Goal: Information Seeking & Learning: Learn about a topic

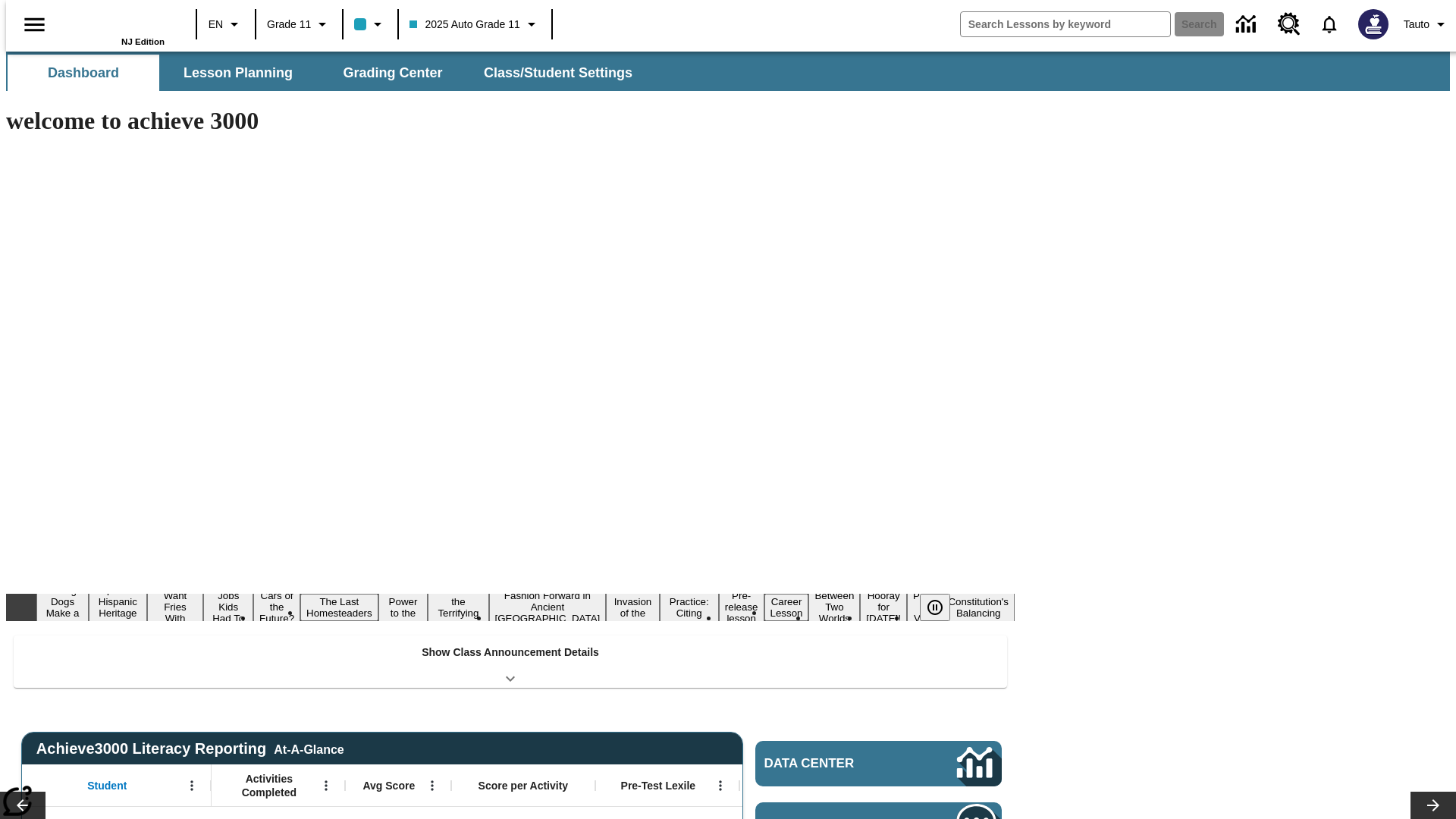
type input "-1"
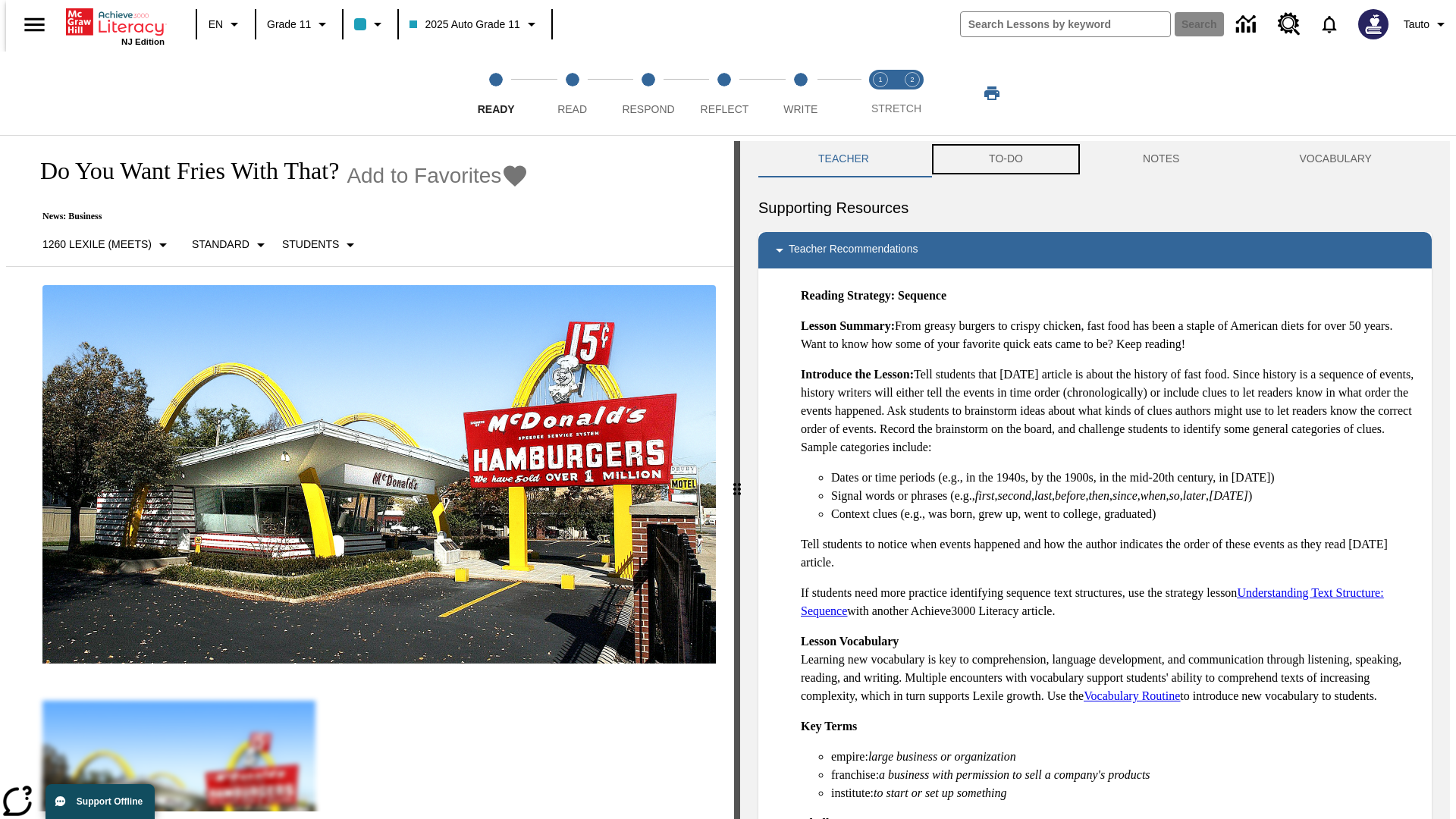
click at [1004, 160] on button "TO-DO" at bounding box center [1005, 159] width 154 height 37
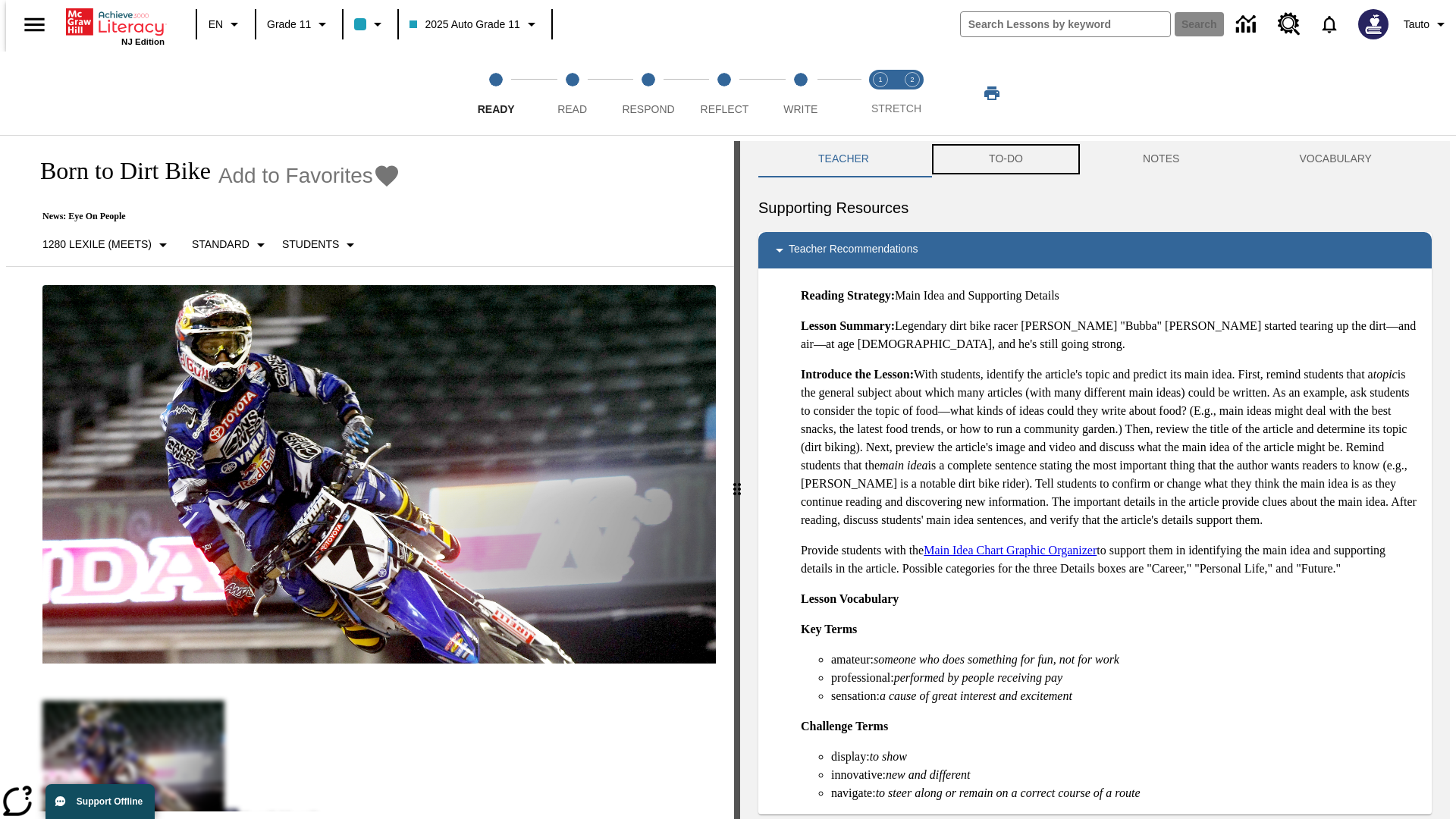
click at [1004, 160] on button "TO-DO" at bounding box center [1005, 159] width 154 height 37
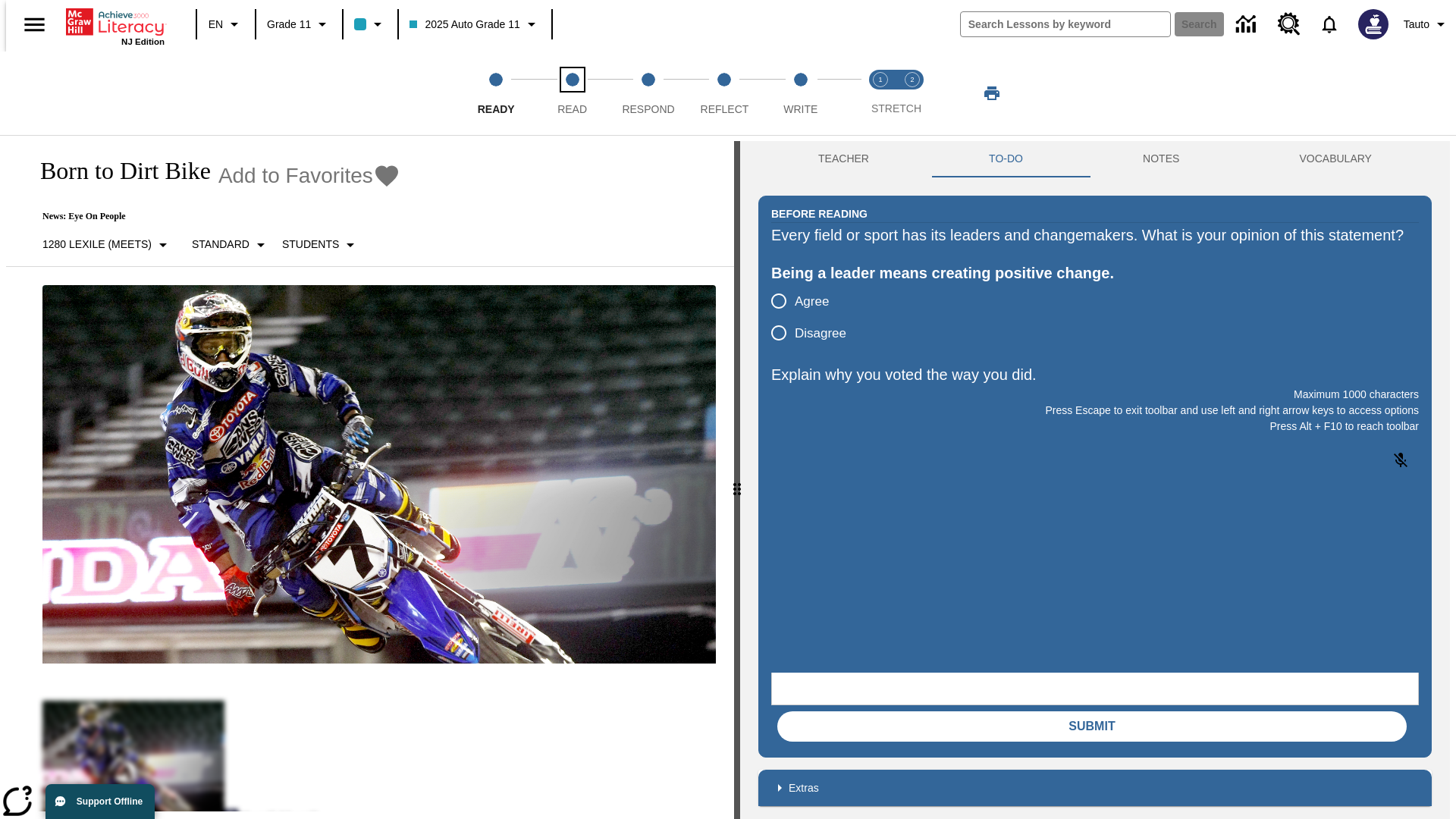
click at [572, 94] on span "Read" at bounding box center [572, 103] width 29 height 27
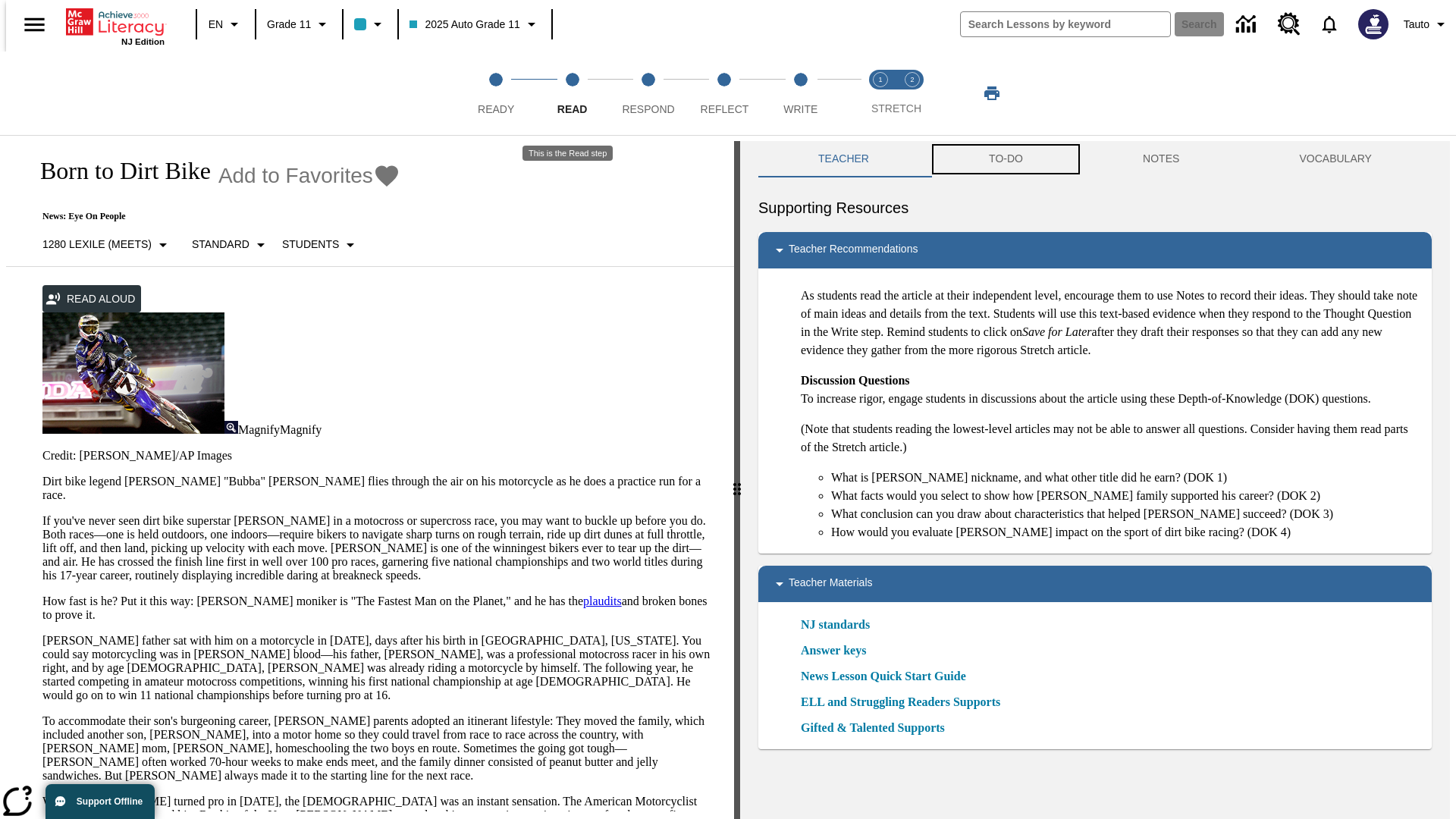
scroll to position [1, 0]
click at [1004, 160] on button "TO-DO" at bounding box center [1005, 158] width 154 height 37
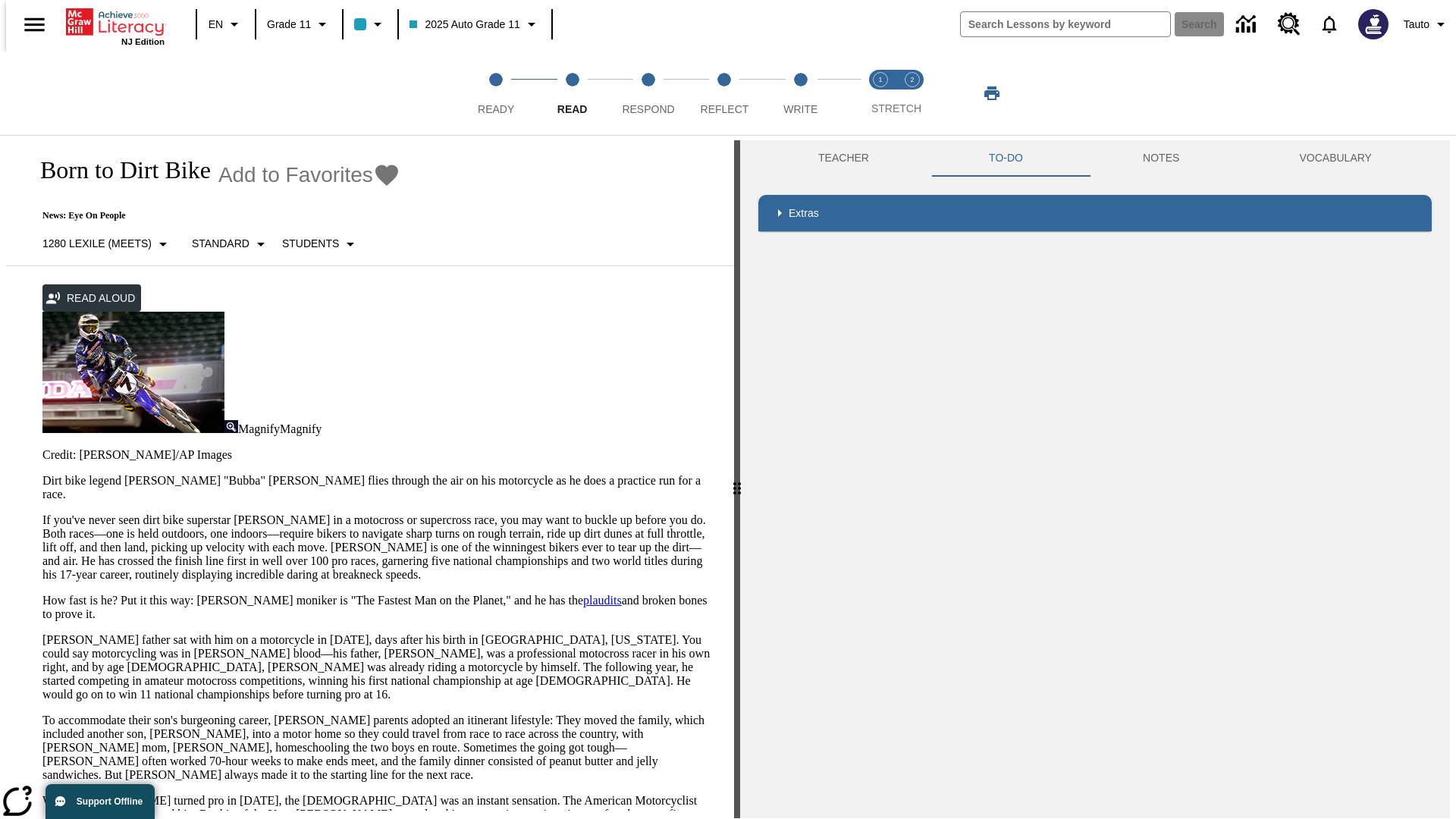
click at [43, 513] on p "If you've never seen dirt bike superstar [PERSON_NAME] in a motocross or superc…" at bounding box center [379, 547] width 674 height 68
click at [0, 0] on div "Screen Masking" at bounding box center [0, 0] width 0 height 0
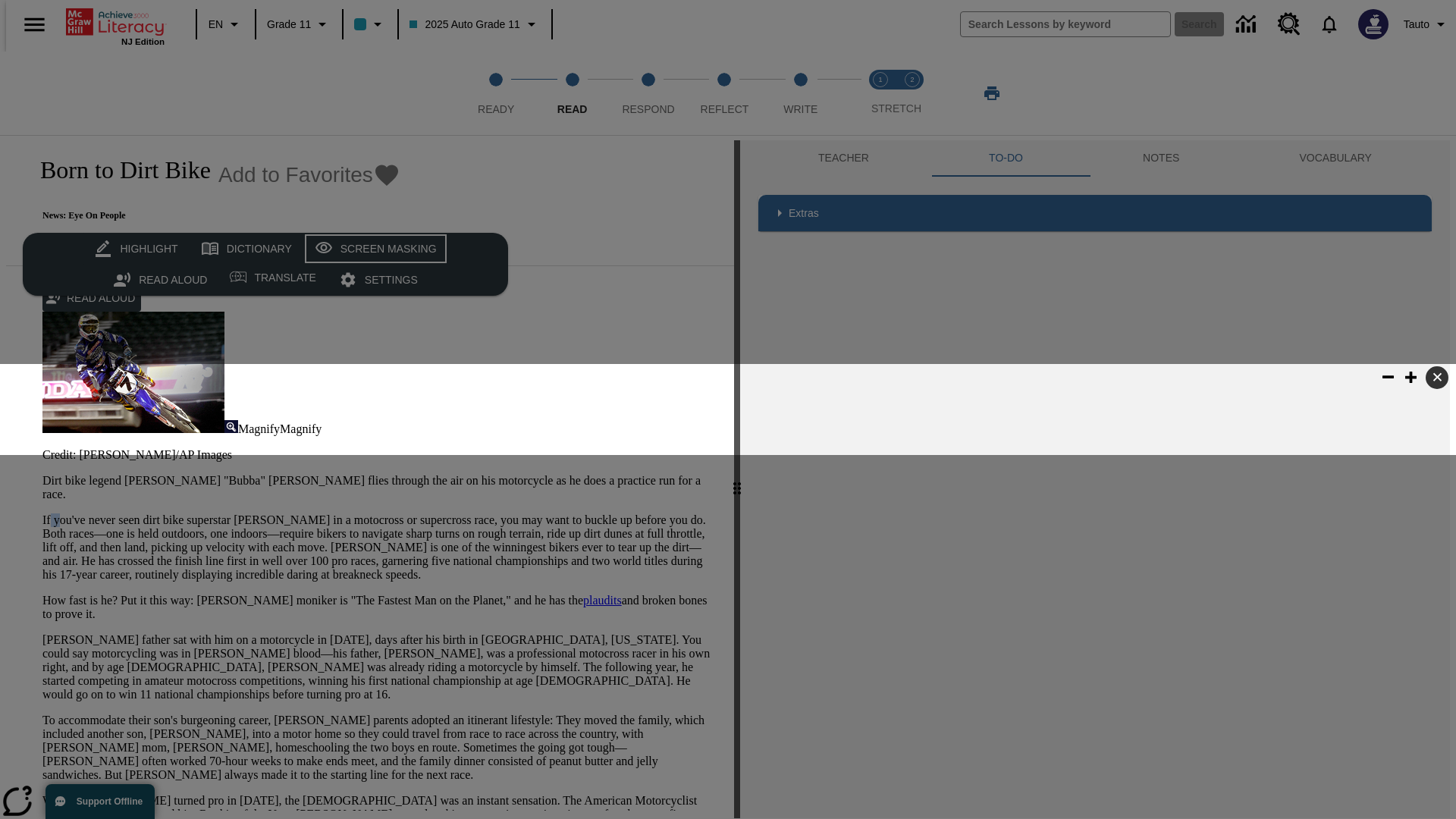
click at [373, 248] on div "Screen Masking" at bounding box center [388, 249] width 96 height 19
click at [648, 94] on span "Respond" at bounding box center [647, 103] width 52 height 27
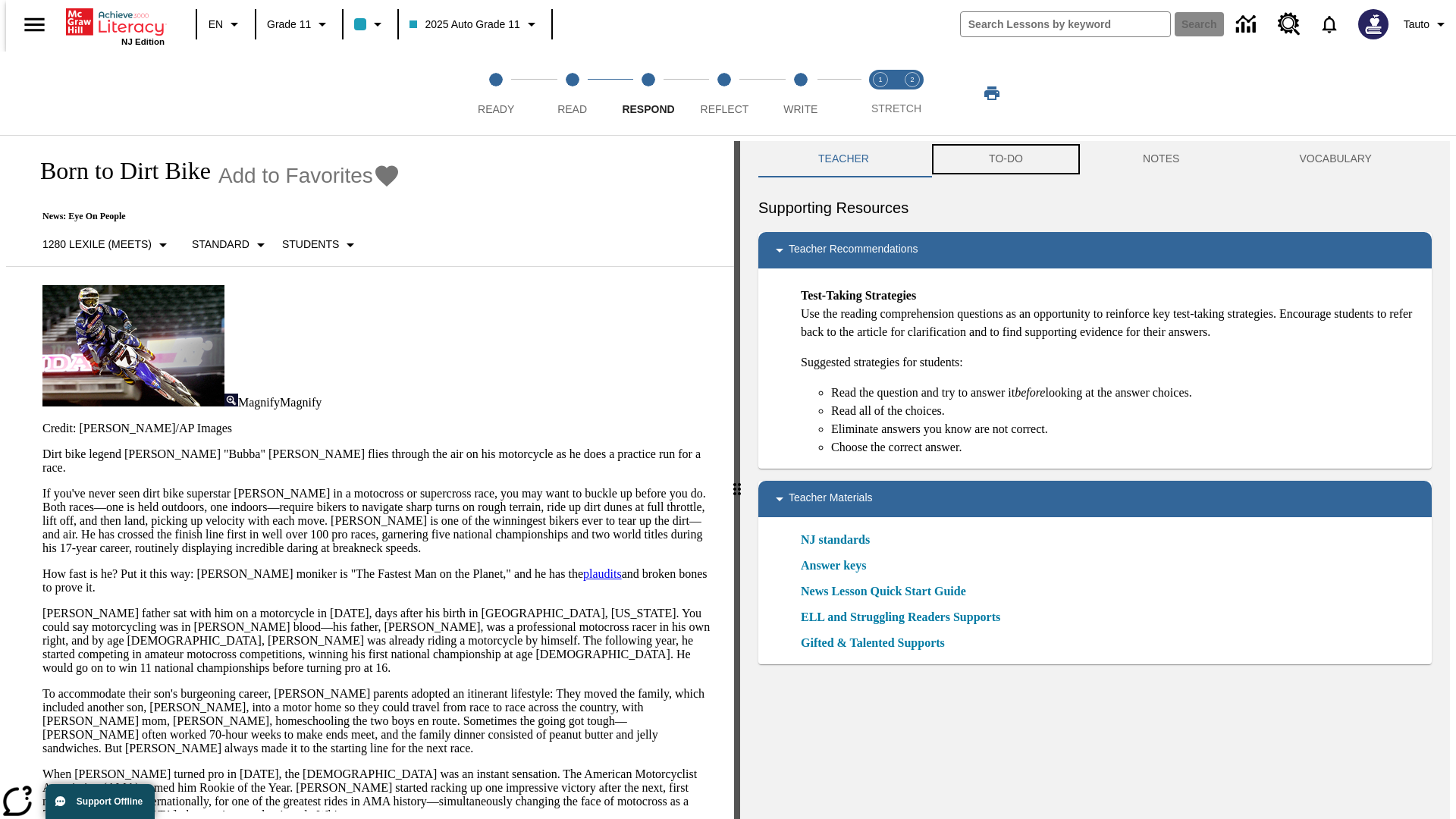
scroll to position [1, 0]
click at [1004, 160] on button "TO-DO" at bounding box center [1005, 158] width 154 height 37
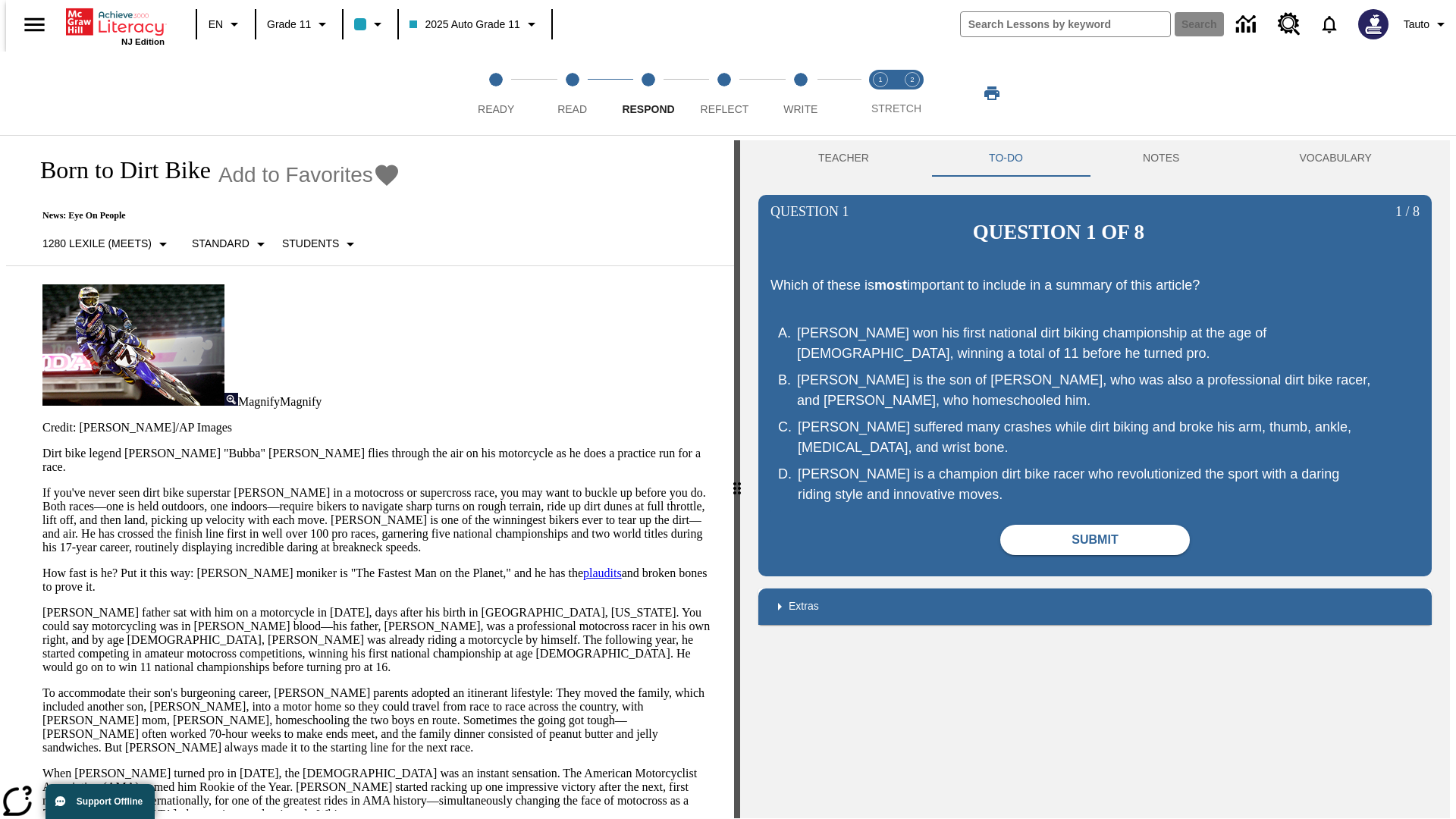
click at [43, 486] on p "If you've never seen dirt bike superstar [PERSON_NAME] in a motocross or superc…" at bounding box center [379, 520] width 674 height 68
click at [724, 94] on span "Reflect" at bounding box center [724, 103] width 48 height 27
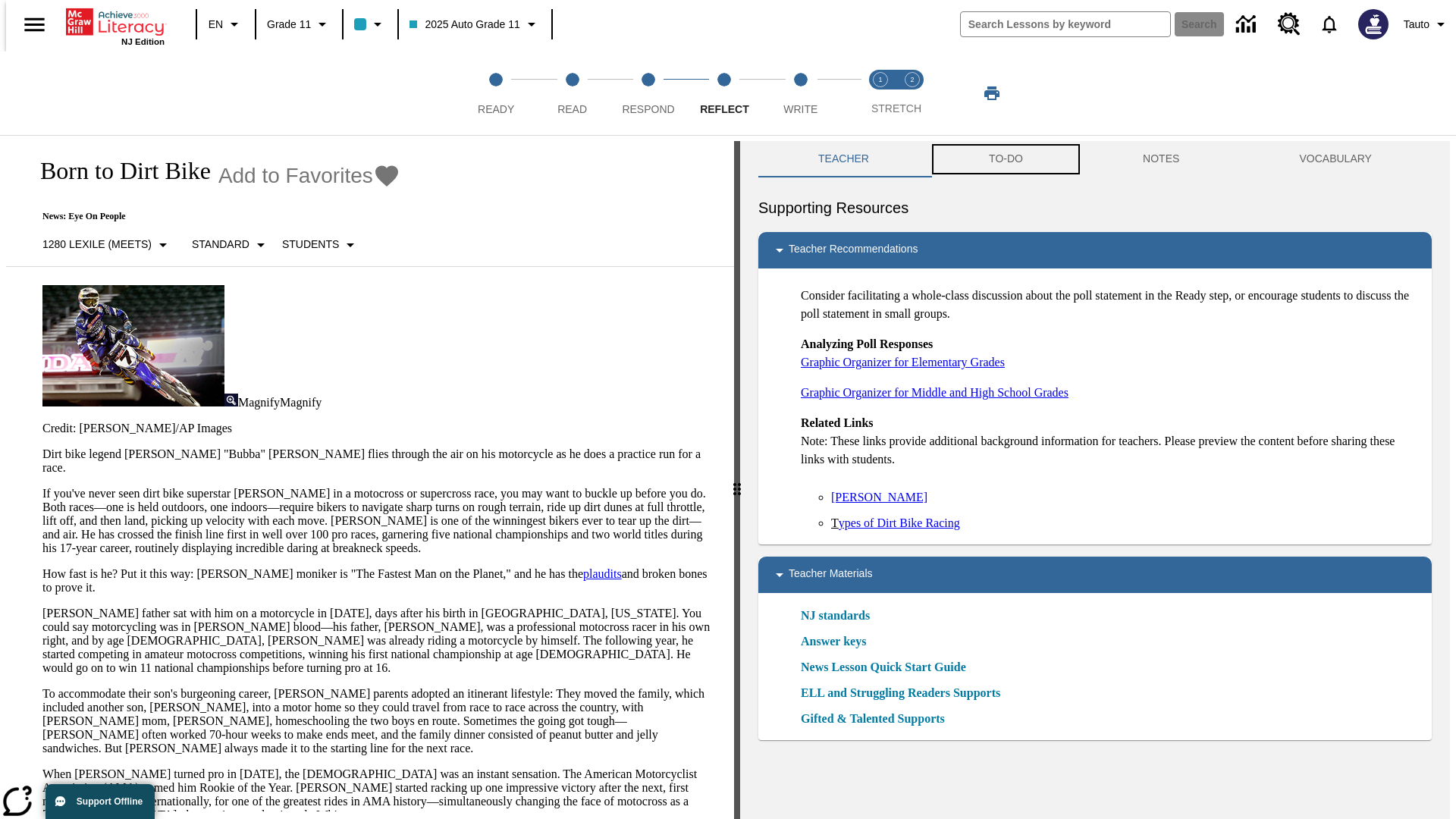
scroll to position [1, 0]
click at [1004, 160] on button "TO-DO" at bounding box center [1005, 158] width 154 height 37
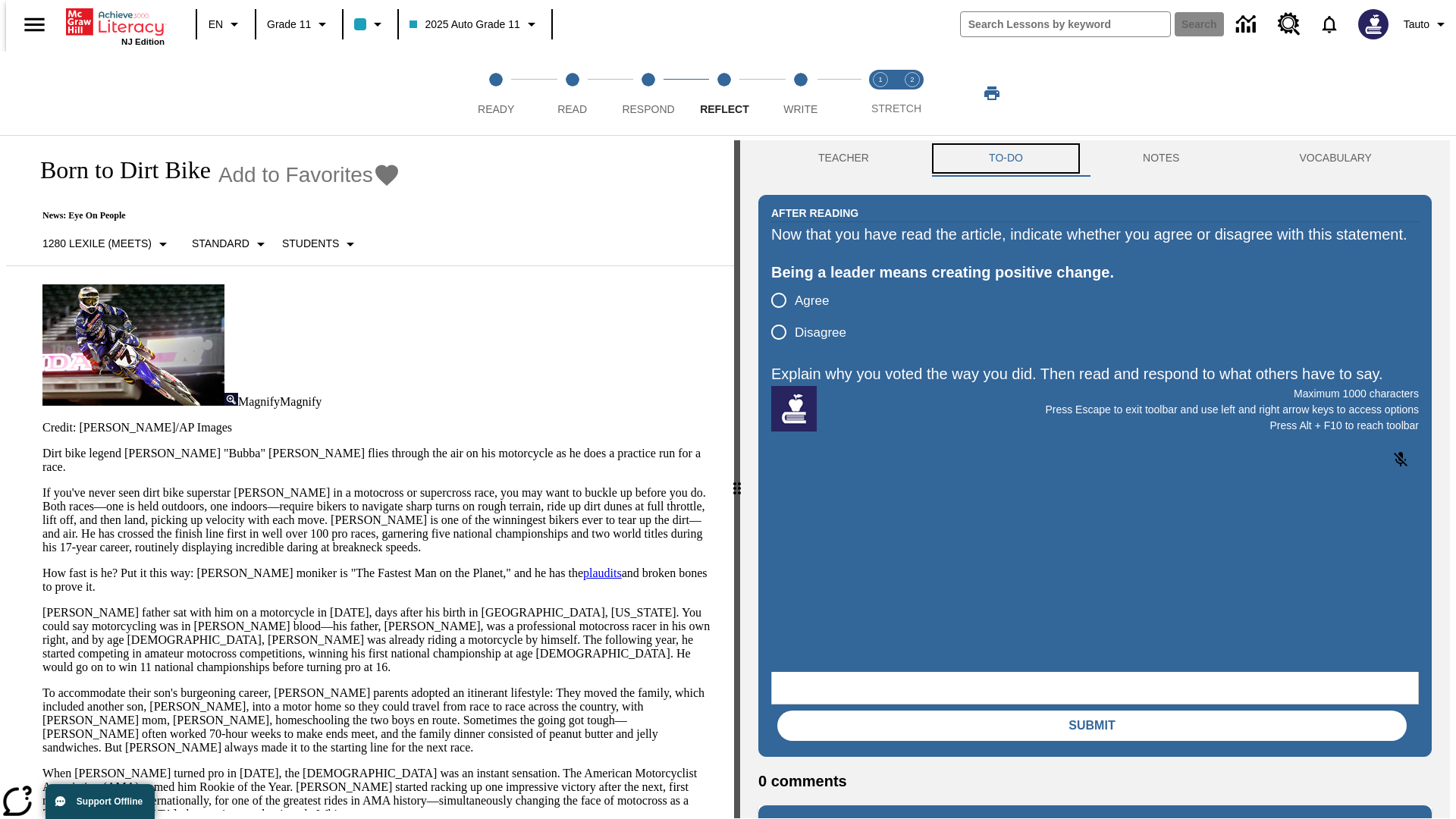
scroll to position [0, 0]
click at [43, 486] on p "If you've never seen dirt bike superstar [PERSON_NAME] in a motocross or superc…" at bounding box center [379, 520] width 674 height 68
click at [0, 296] on html "Listen Skip to main content NJ Edition EN Grade 11 2025 Auto Grade 11 Search 0 …" at bounding box center [728, 411] width 1456 height 825
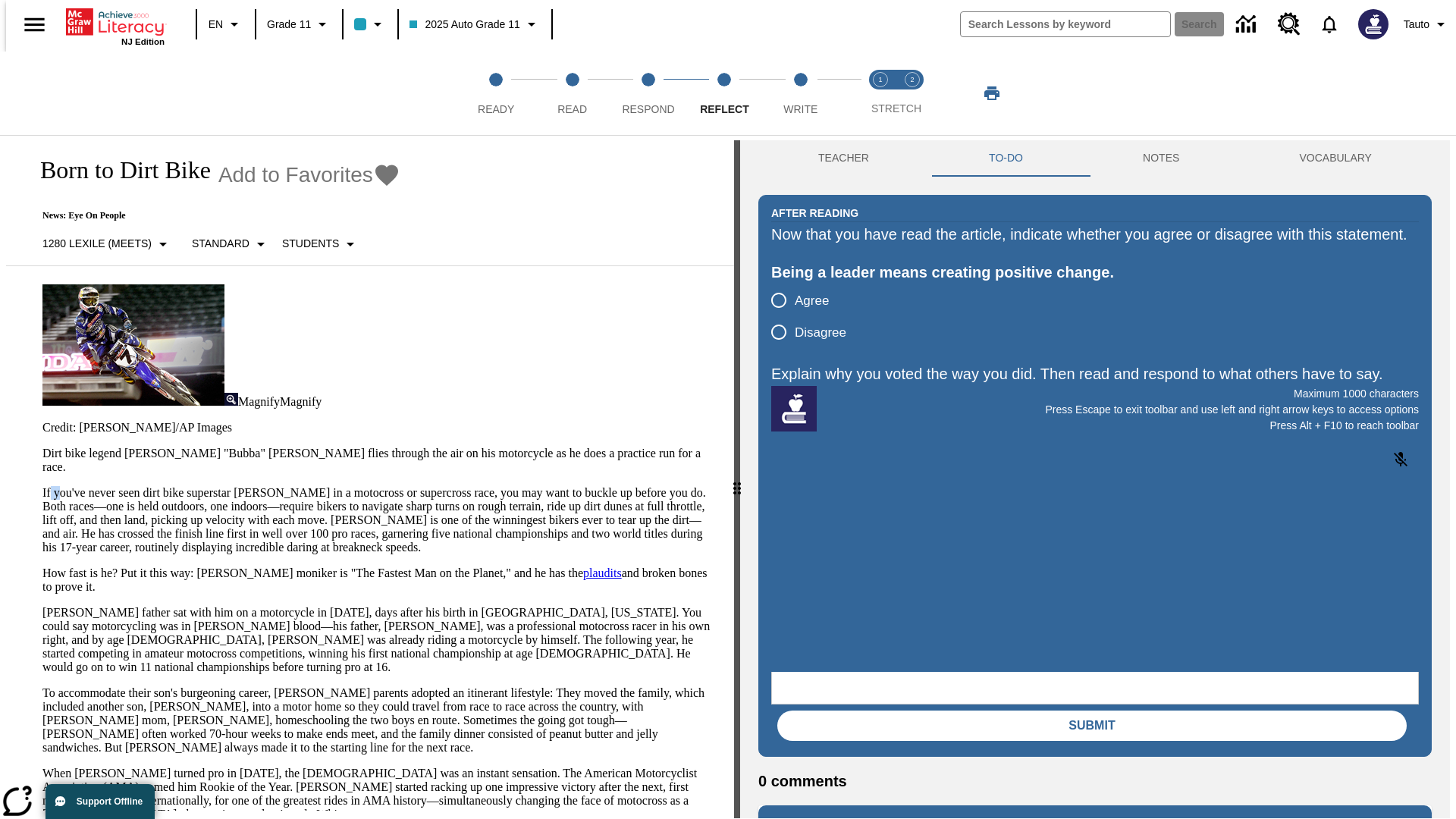
click at [0, 296] on html "Listen Skip to main content NJ Edition EN Grade 11 2025 Auto Grade 11 Search 0 …" at bounding box center [728, 411] width 1456 height 825
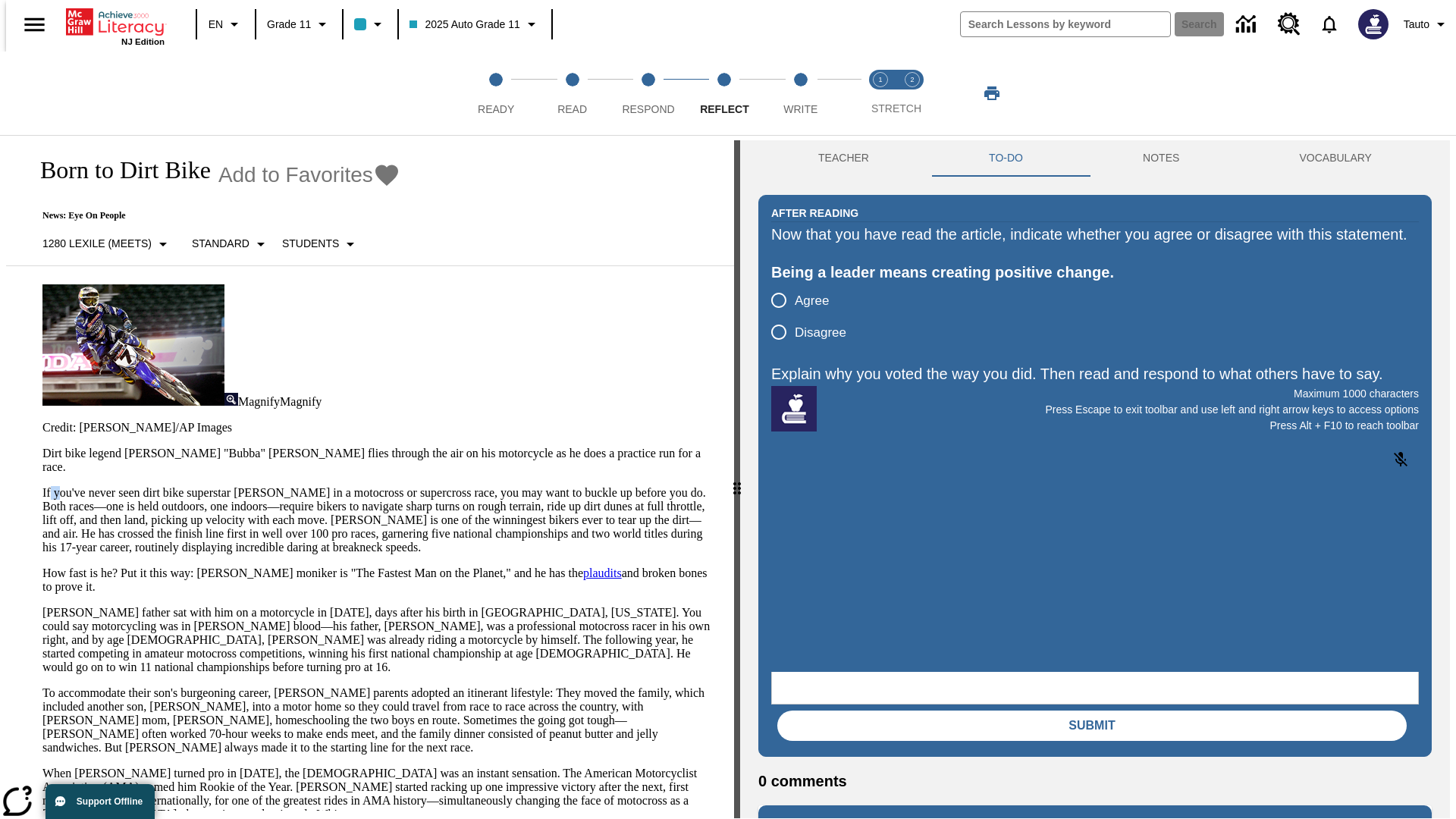
click at [0, 296] on html "Listen Skip to main content NJ Edition EN Grade 11 2025 Auto Grade 11 Search 0 …" at bounding box center [728, 411] width 1456 height 825
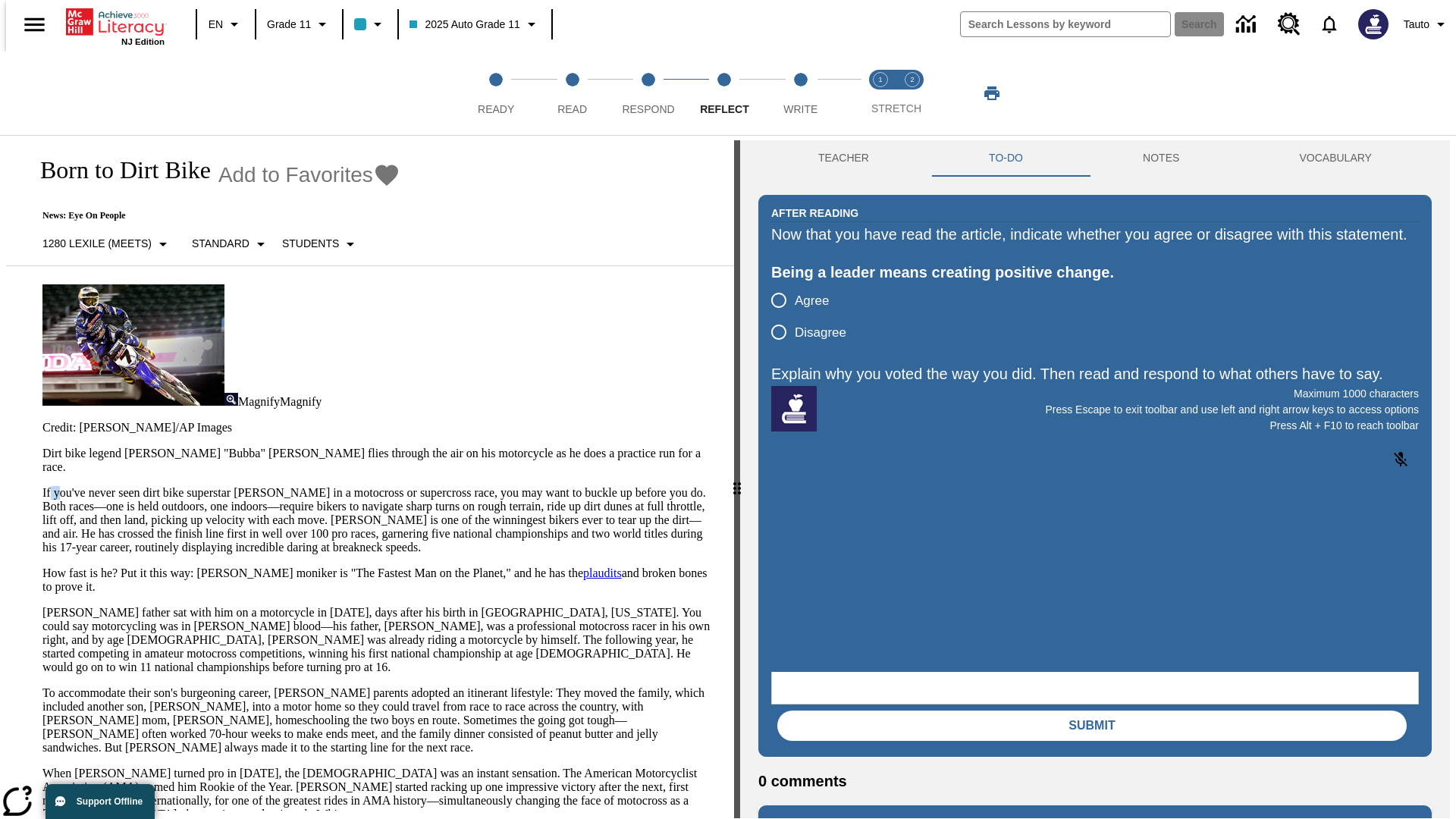
click at [0, 296] on html "Listen Skip to main content NJ Edition EN Grade 11 2025 Auto Grade 11 Search 0 …" at bounding box center [728, 411] width 1456 height 825
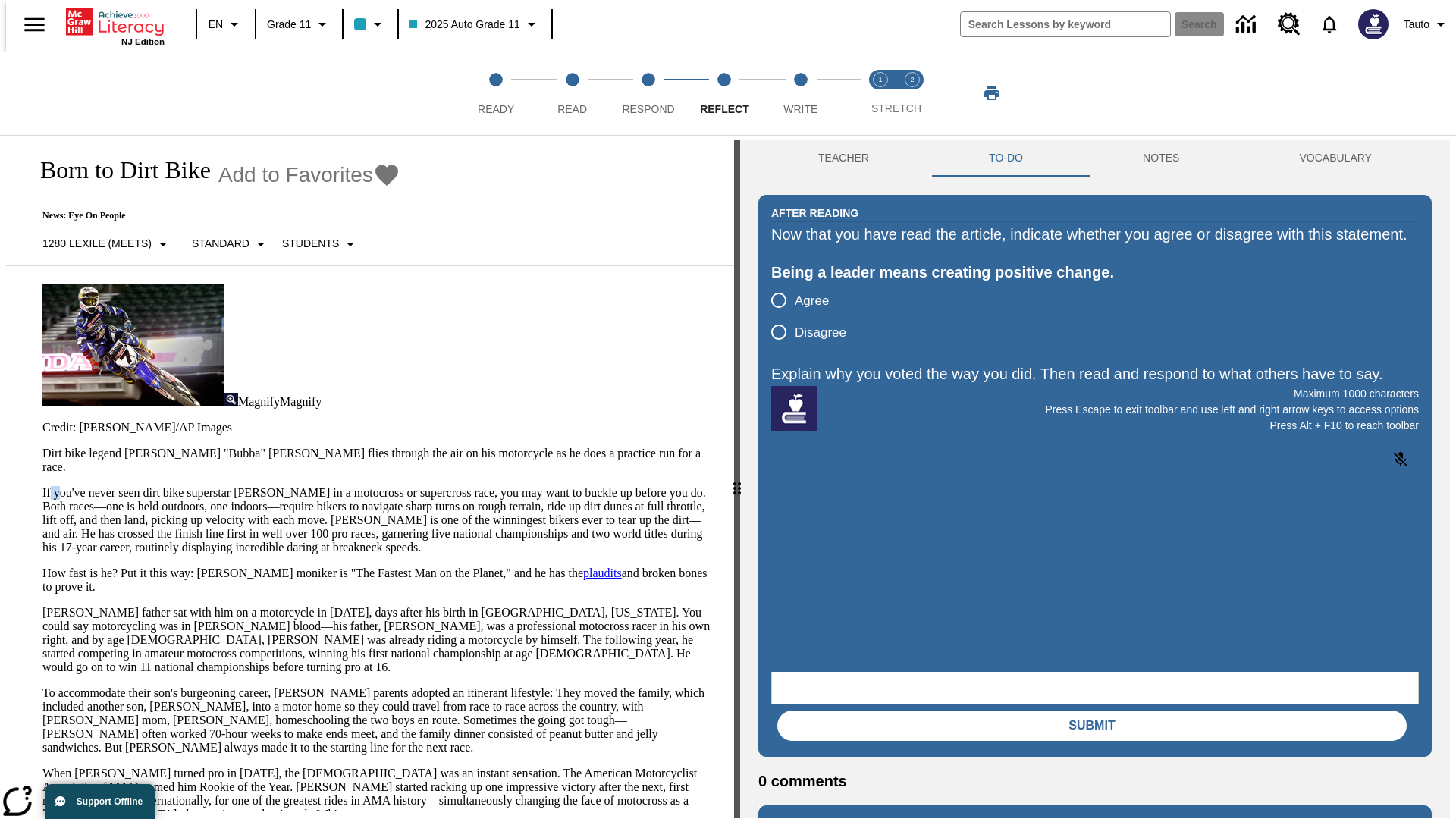
click at [0, 296] on html "Listen Skip to main content NJ Edition EN Grade 11 2025 Auto Grade 11 Search 0 …" at bounding box center [728, 411] width 1456 height 825
click at [43, 486] on p "If you've never seen dirt bike superstar [PERSON_NAME] in a motocross or superc…" at bounding box center [379, 520] width 674 height 68
click at [800, 94] on span "Write" at bounding box center [800, 103] width 34 height 27
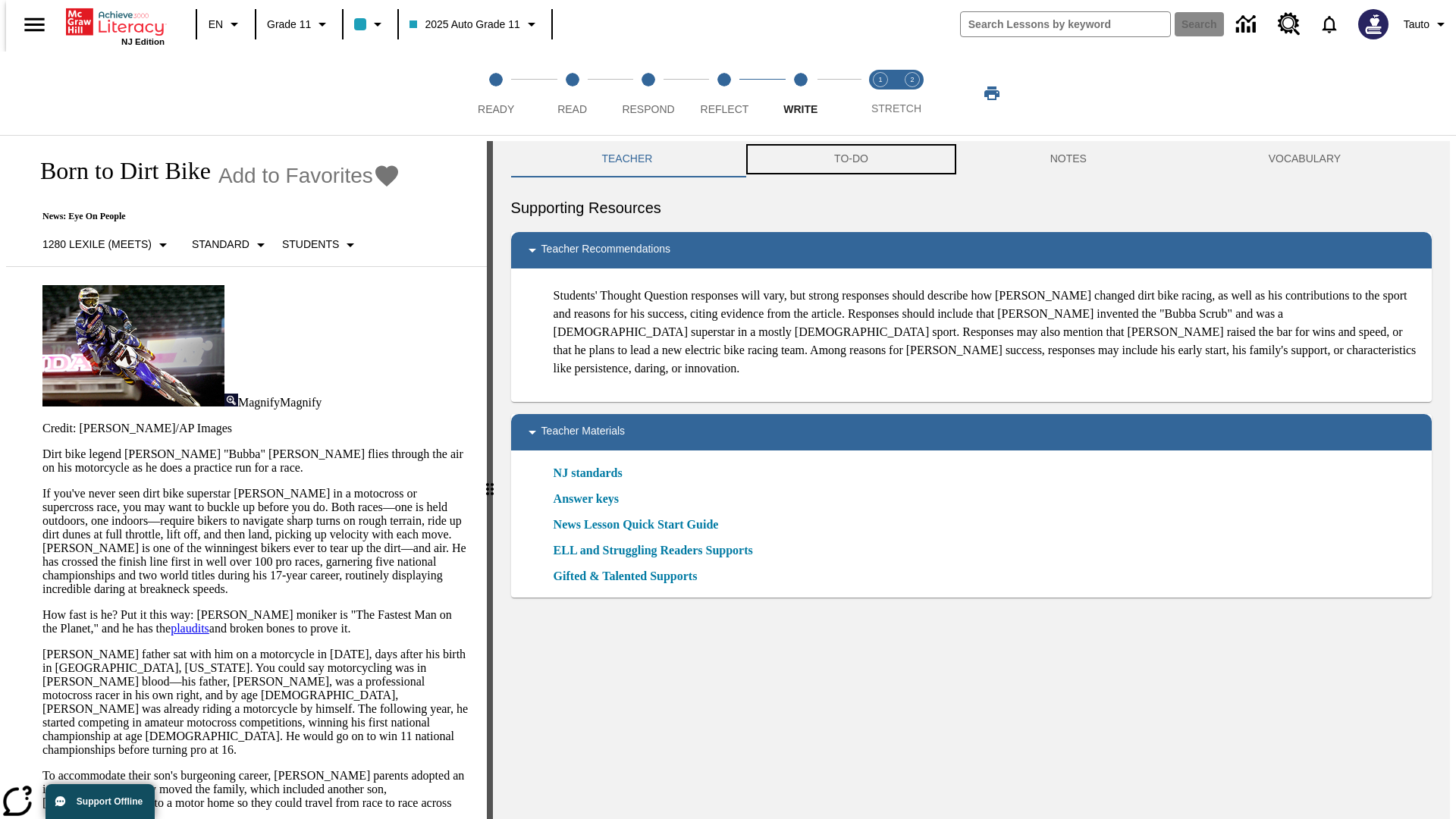
scroll to position [1, 0]
click at [849, 160] on button "TO-DO" at bounding box center [850, 158] width 216 height 37
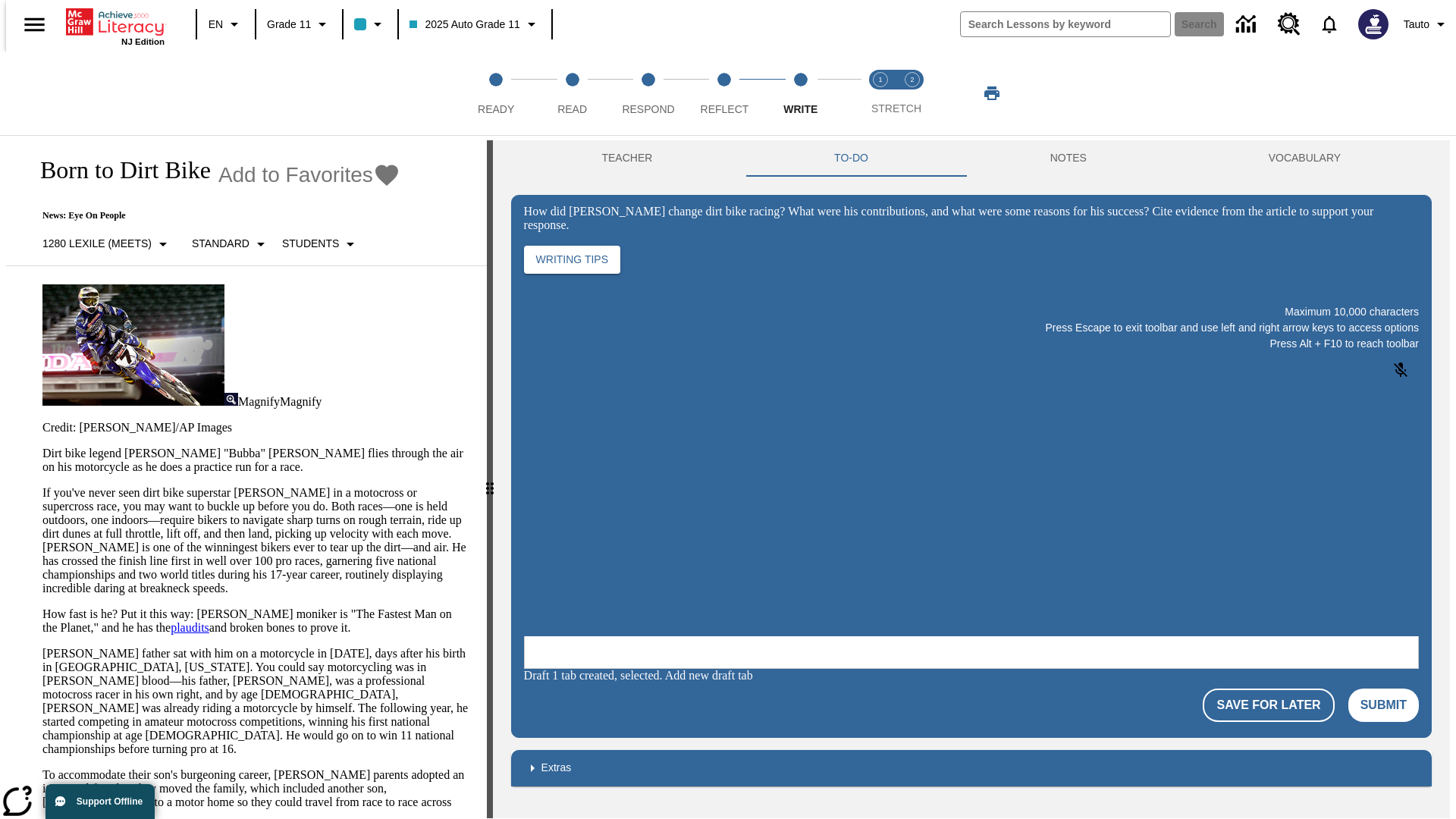
scroll to position [0, 0]
click at [43, 486] on p "If you've never seen dirt bike superstar [PERSON_NAME] in a motocross or superc…" at bounding box center [255, 540] width 426 height 110
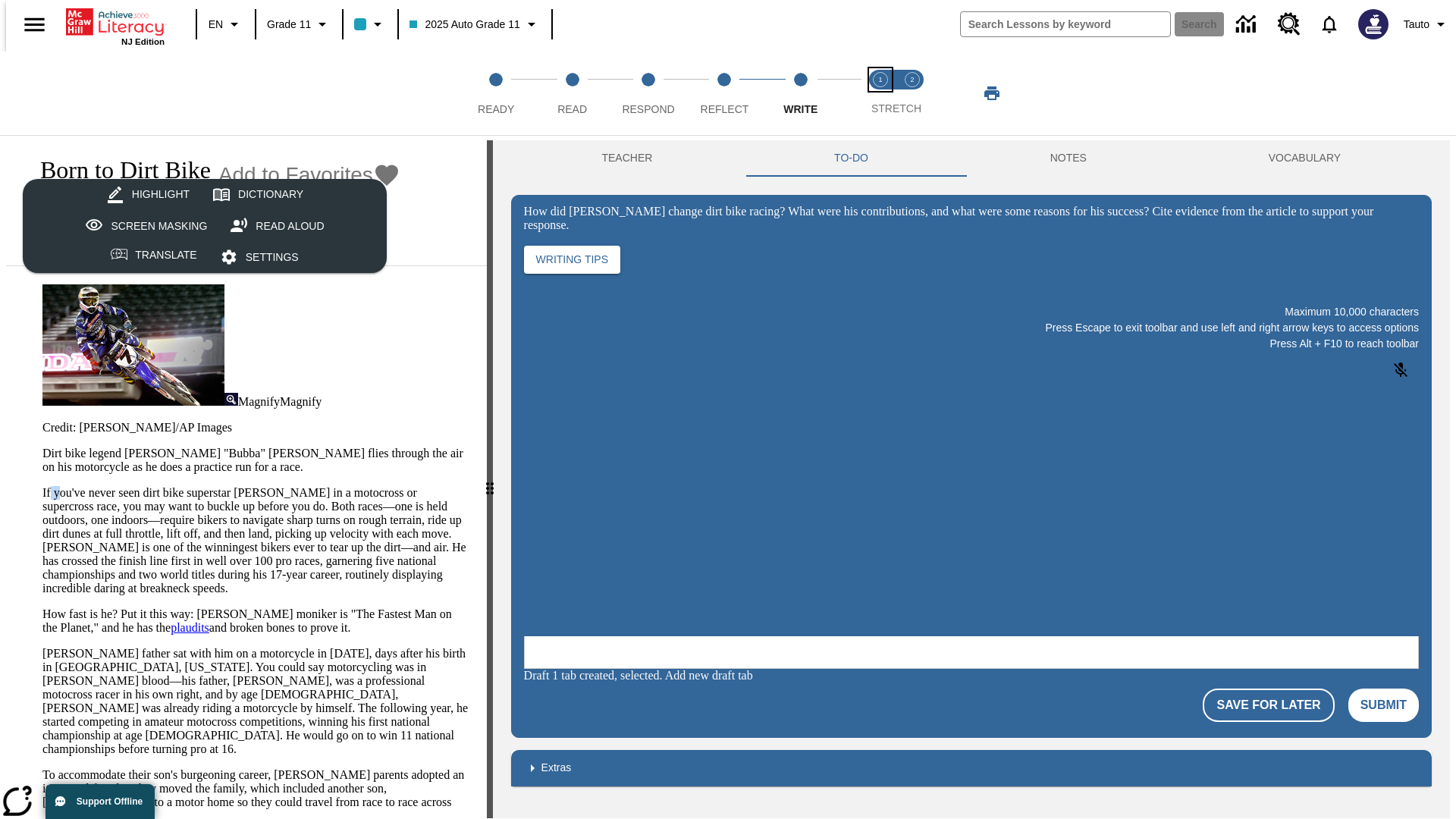
click at [881, 94] on span "Stretch Read step 1 of 2" at bounding box center [880, 103] width 20 height 27
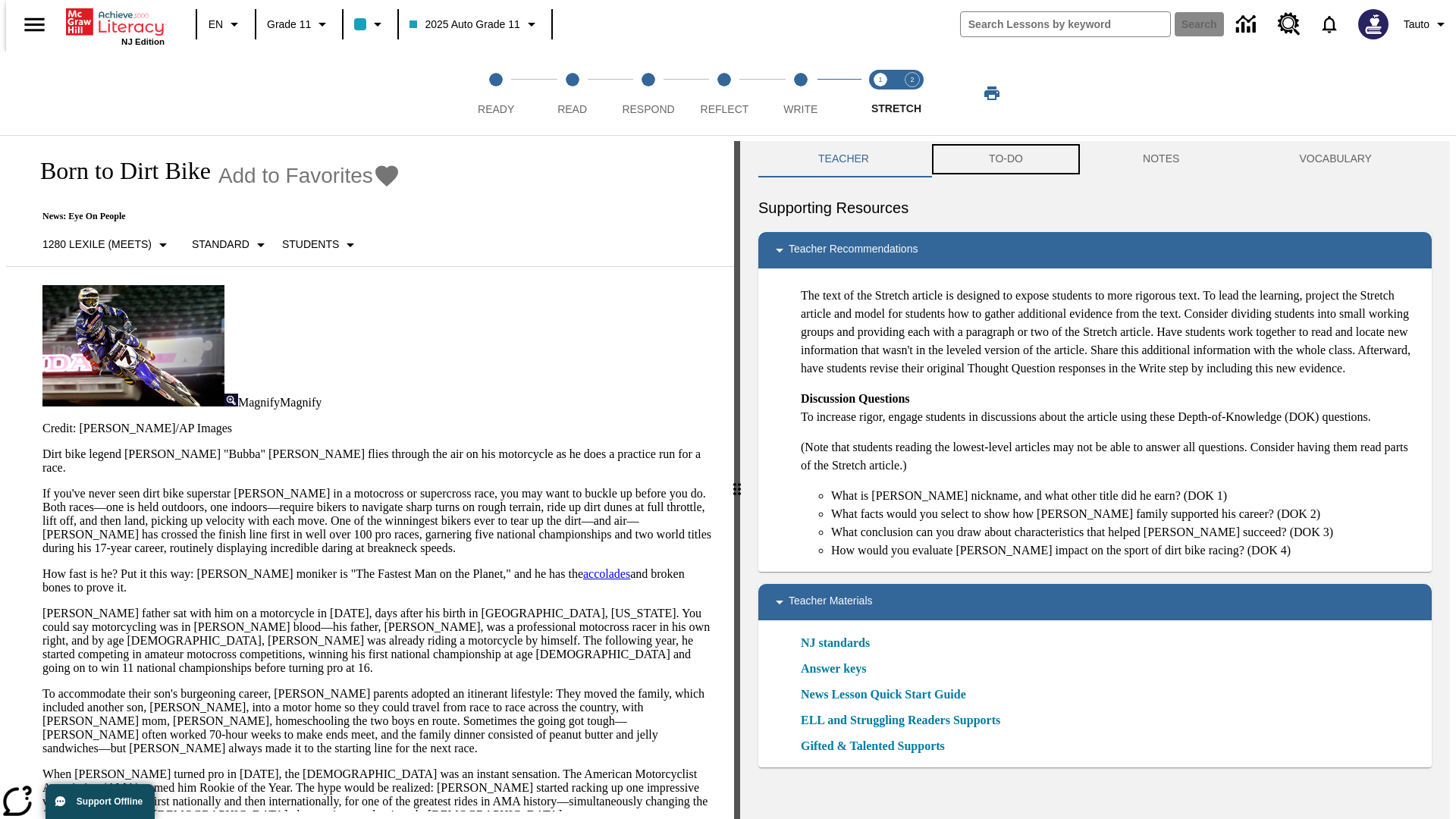
scroll to position [1, 0]
